Goal: Transaction & Acquisition: Obtain resource

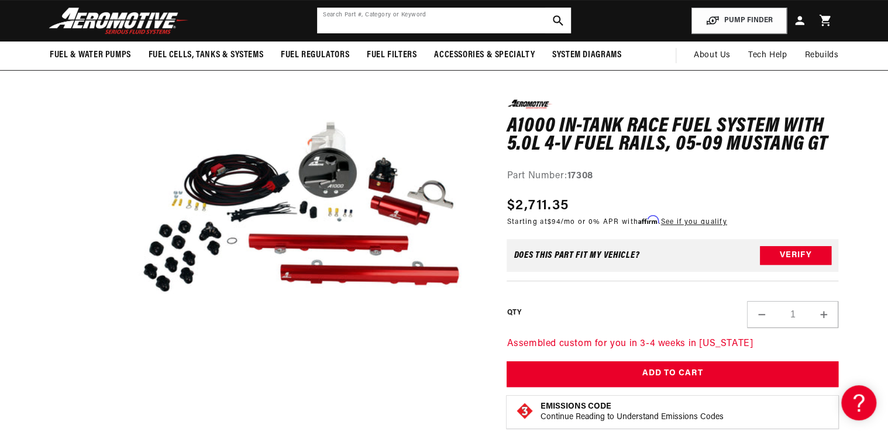
click at [360, 20] on input "text" at bounding box center [444, 21] width 254 height 26
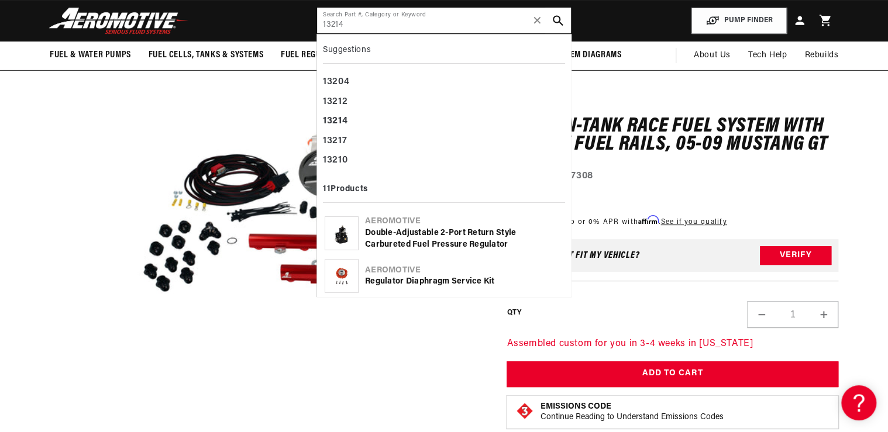
type input "13214"
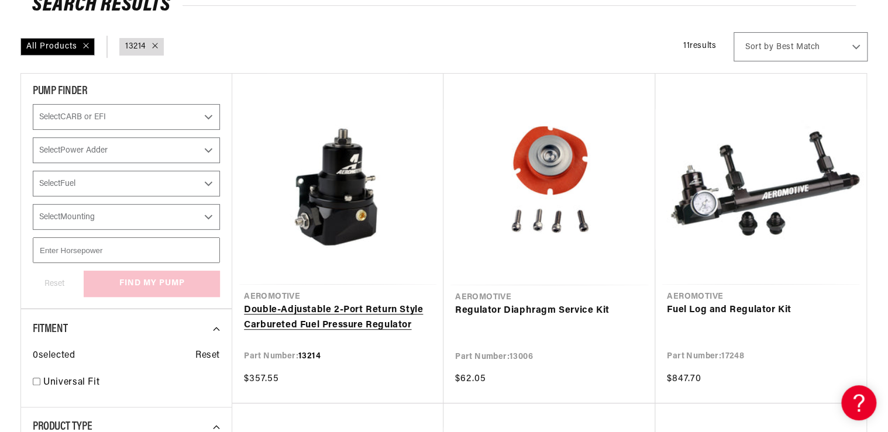
click at [327, 316] on link "Double-Adjustable 2-Port Return Style Carbureted Fuel Pressure Regulator" at bounding box center [338, 318] width 188 height 30
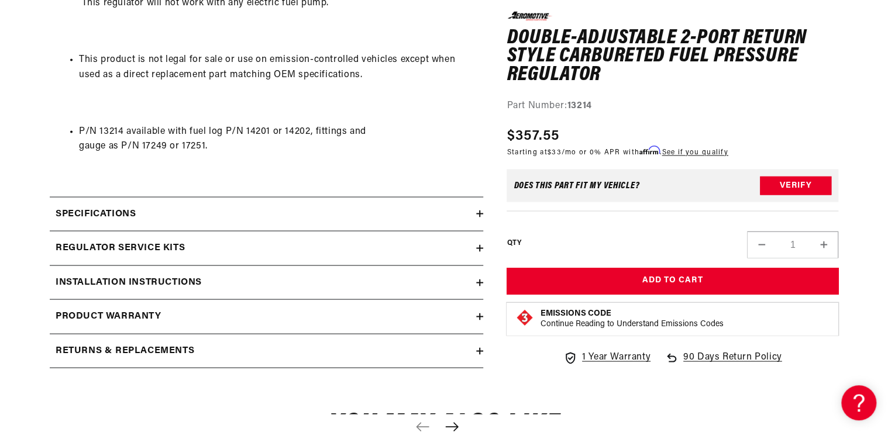
scroll to position [1029, 0]
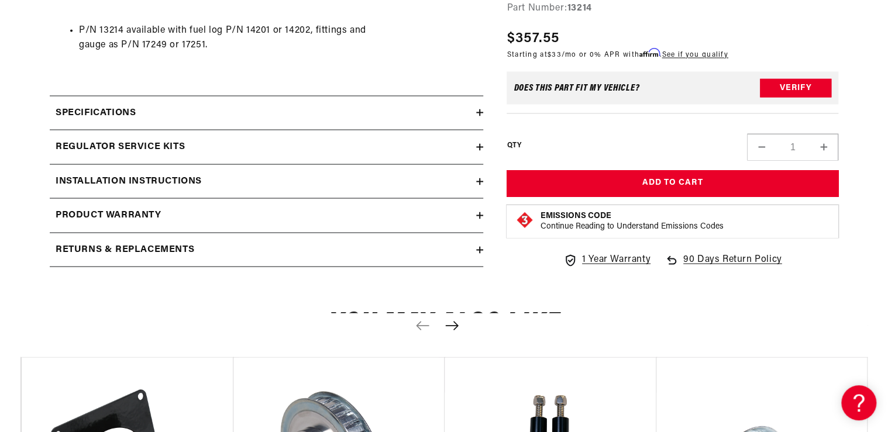
click at [112, 111] on h2 "Specifications" at bounding box center [96, 112] width 80 height 15
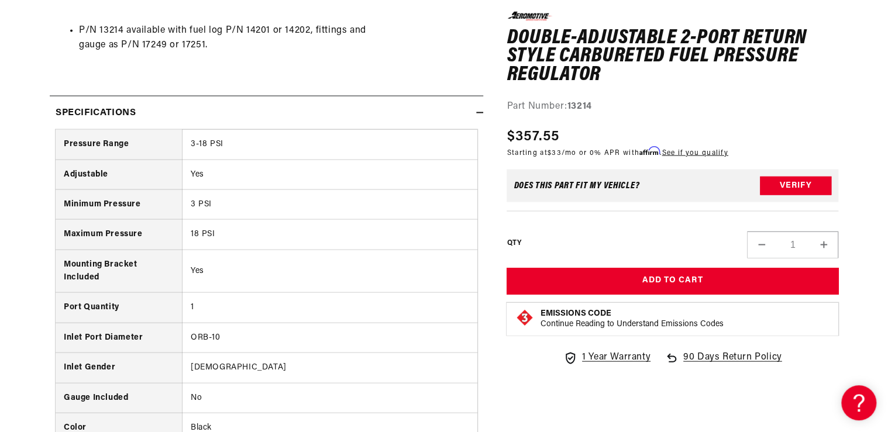
drag, startPoint x: 416, startPoint y: 59, endPoint x: 406, endPoint y: 80, distance: 22.8
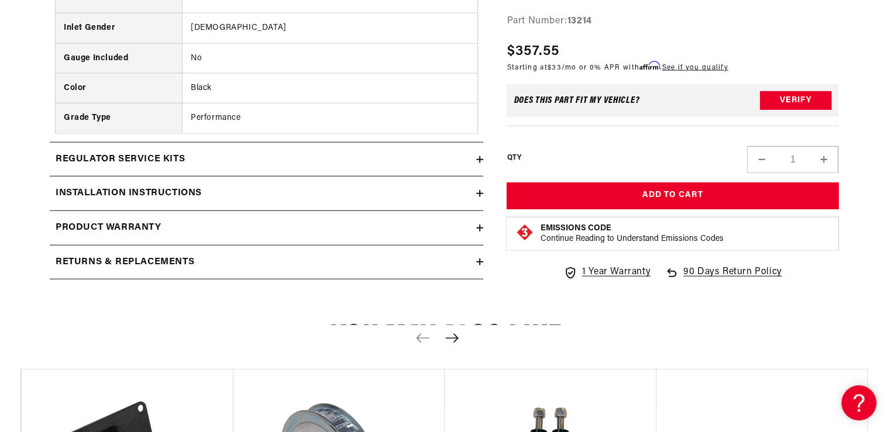
scroll to position [1450, 0]
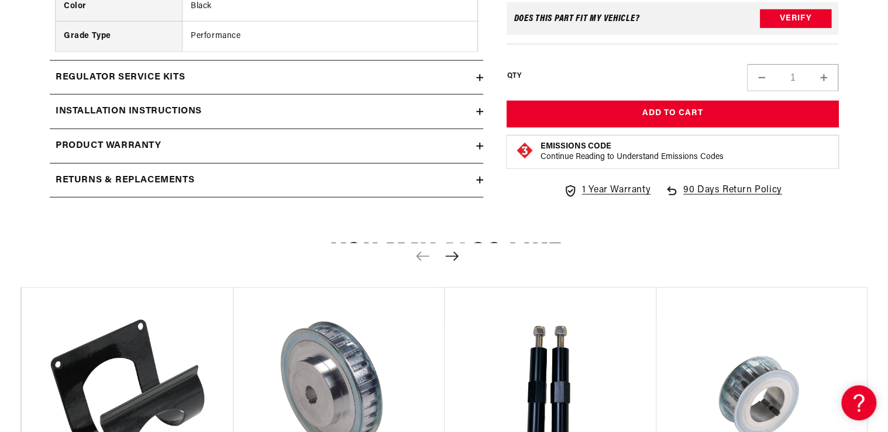
click at [129, 112] on h2 "Installation Instructions" at bounding box center [129, 111] width 146 height 15
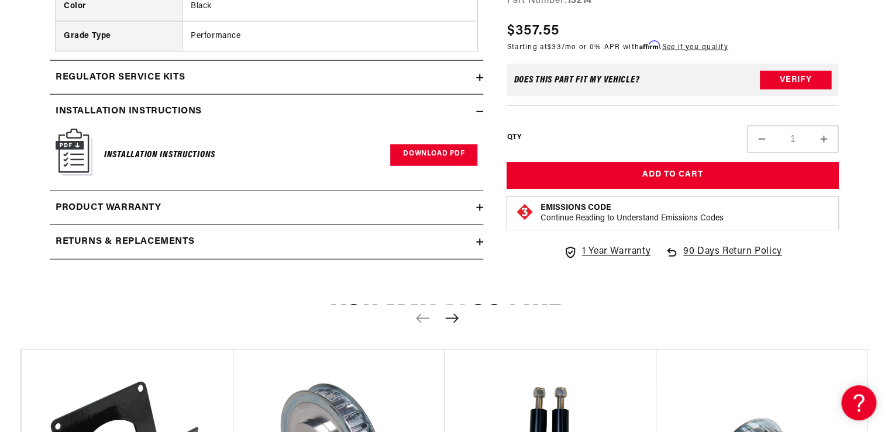
click at [414, 144] on link "Download PDF" at bounding box center [433, 155] width 87 height 22
